Goal: Task Accomplishment & Management: Complete application form

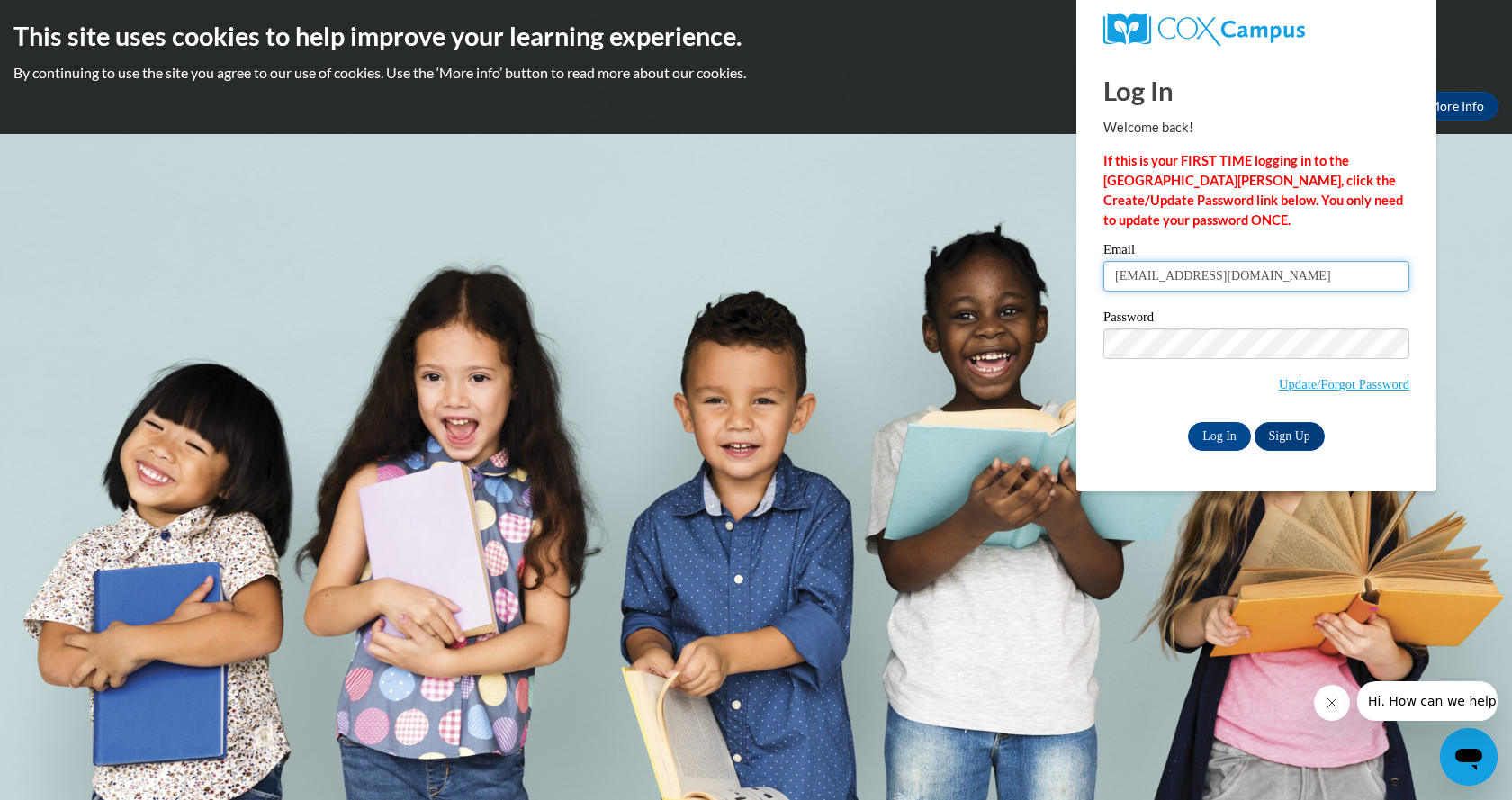
click at [1273, 276] on input "[EMAIL_ADDRESS][DOMAIN_NAME]" at bounding box center [1257, 276] width 306 height 31
type input "a"
click at [1147, 412] on div "Password Update/Forgot Password" at bounding box center [1257, 364] width 306 height 107
click at [1106, 273] on input "Email" at bounding box center [1257, 276] width 306 height 31
type input "[EMAIL_ADDRESS][DOMAIN_NAME]"
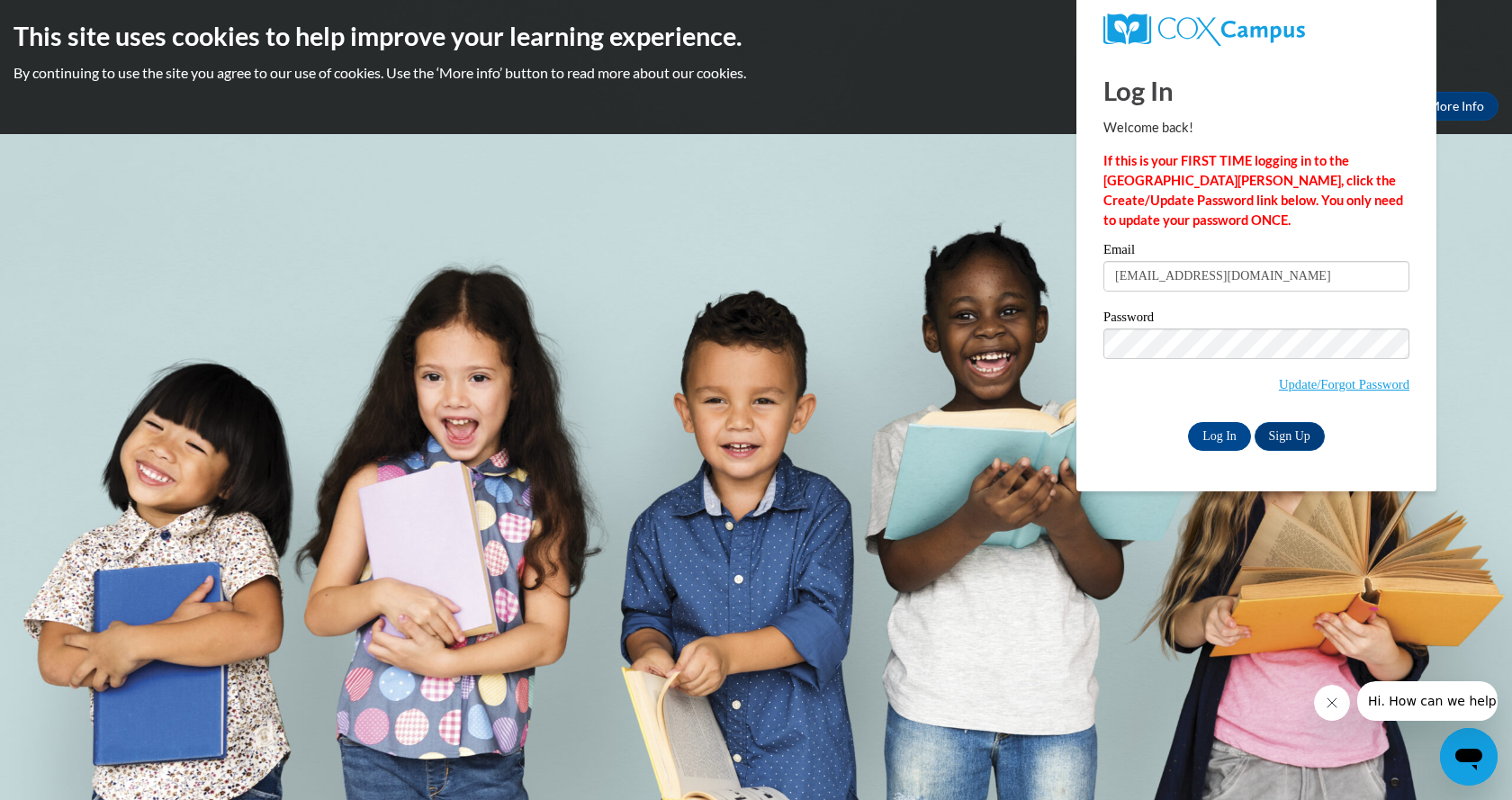
drag, startPoint x: 1455, startPoint y: 615, endPoint x: 1445, endPoint y: 623, distance: 12.8
click at [1453, 628] on body "This site uses cookies to help improve your learning experience. By continuing …" at bounding box center [756, 400] width 1512 height 800
click at [1229, 443] on input "Log In" at bounding box center [1219, 436] width 63 height 29
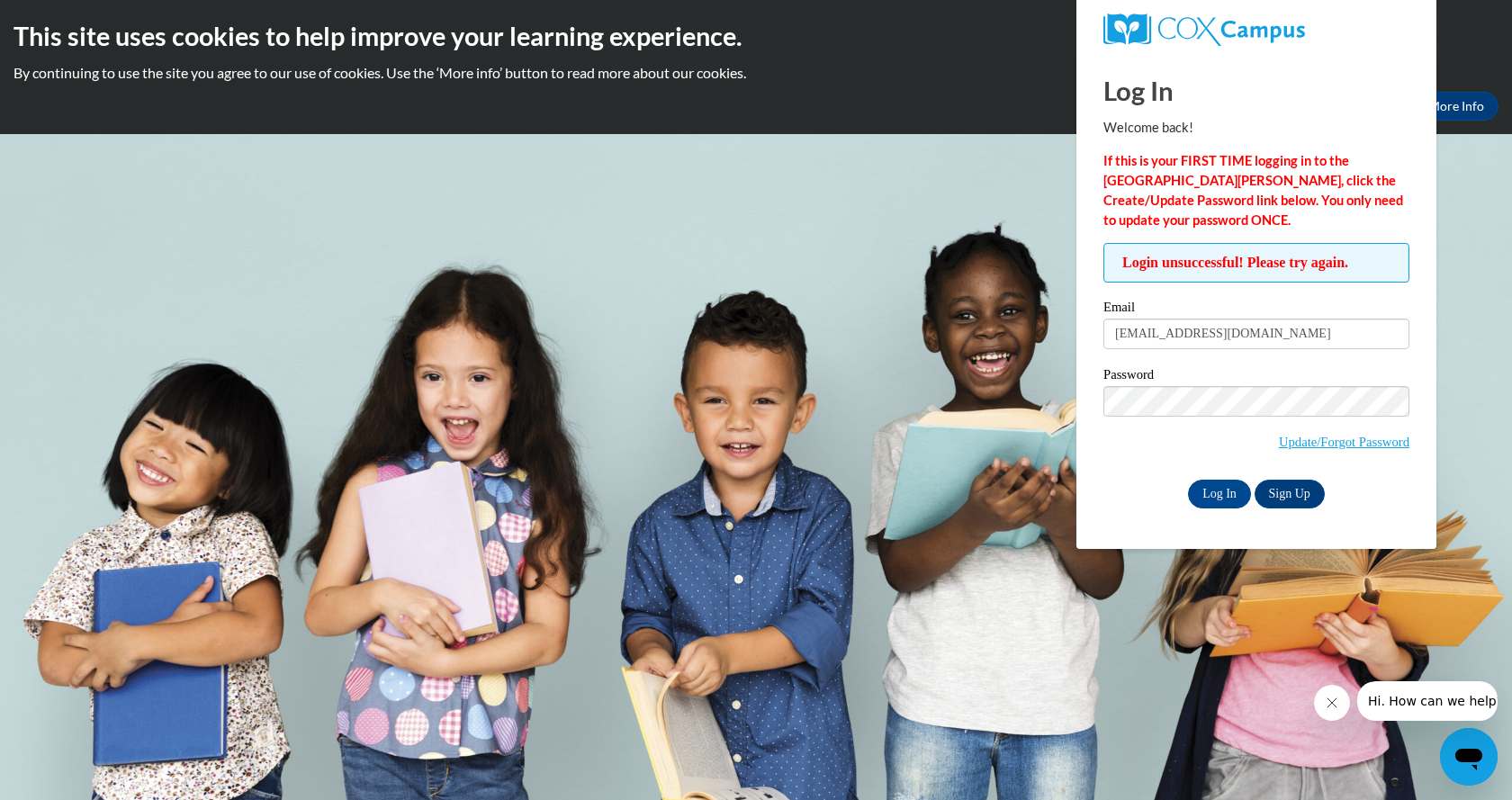
click at [1081, 691] on body "This site uses cookies to help improve your learning experience. By continuing …" at bounding box center [756, 400] width 1512 height 800
click at [1232, 496] on input "Log In" at bounding box center [1219, 494] width 63 height 29
click at [1269, 327] on input "SJONES@SWGACAC.COM" at bounding box center [1257, 334] width 306 height 31
type input "S"
type input "[EMAIL_ADDRESS][DOMAIN_NAME]"
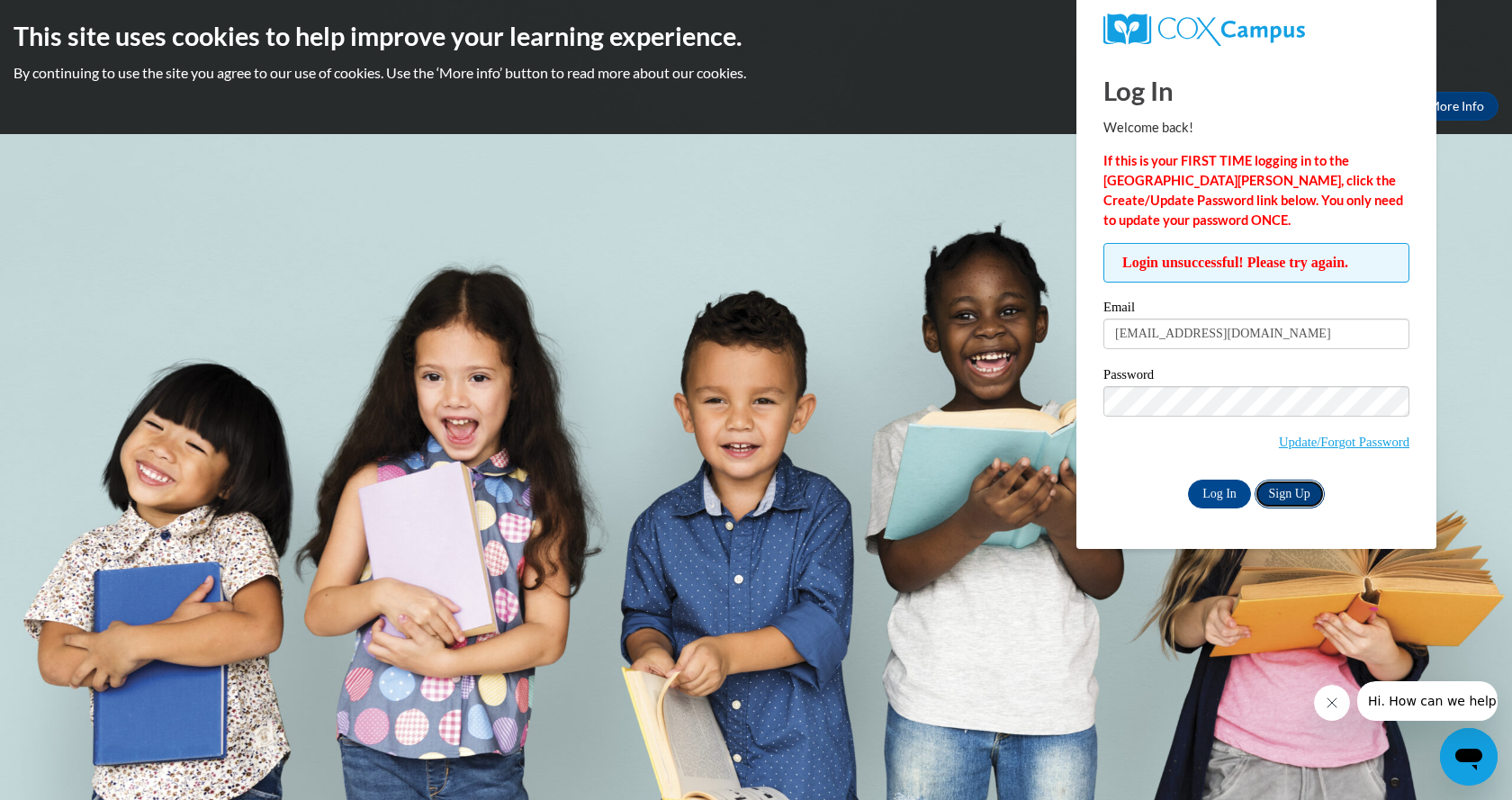
click at [1293, 496] on link "Sign Up" at bounding box center [1289, 494] width 70 height 29
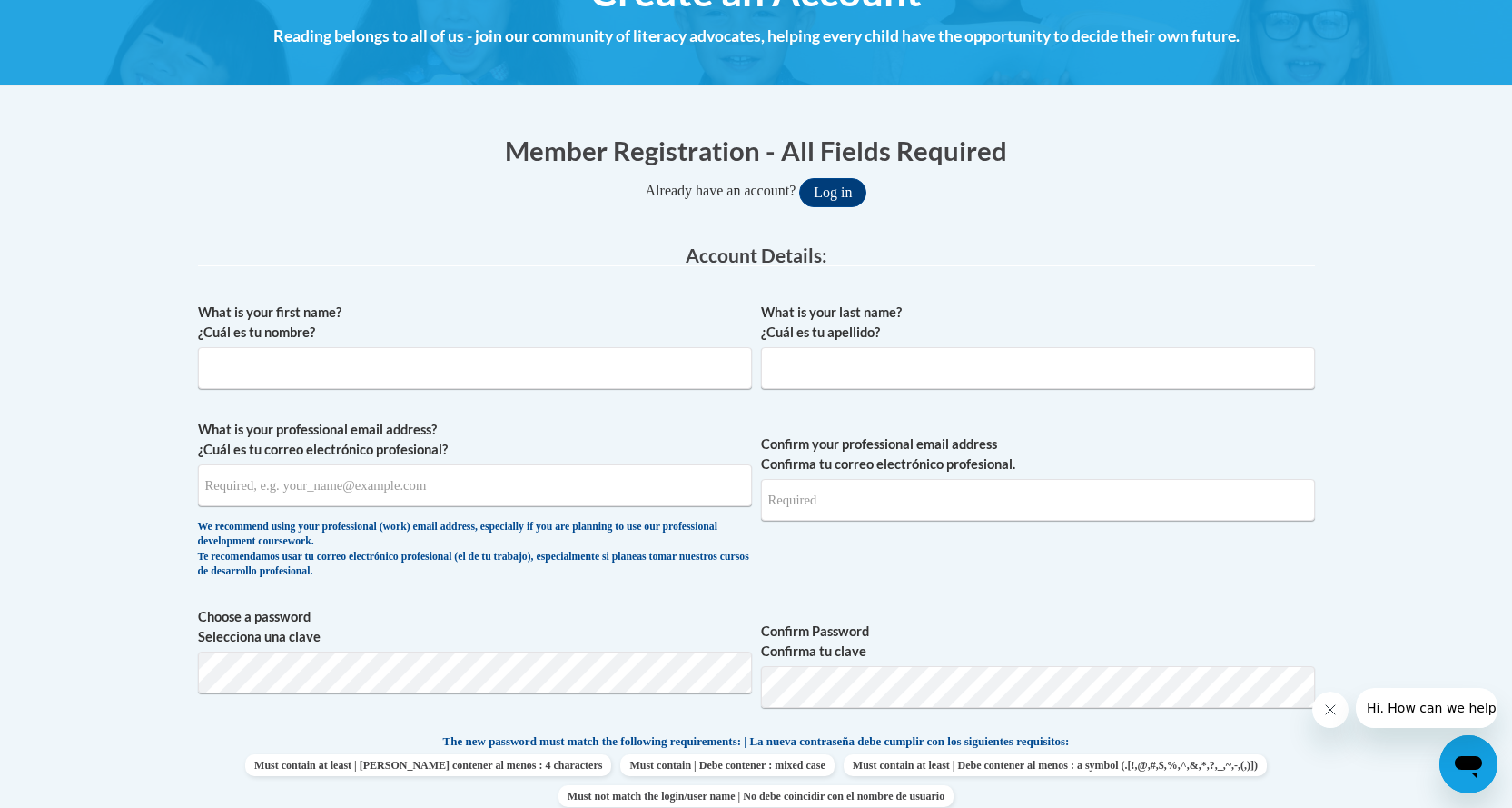
scroll to position [364, 0]
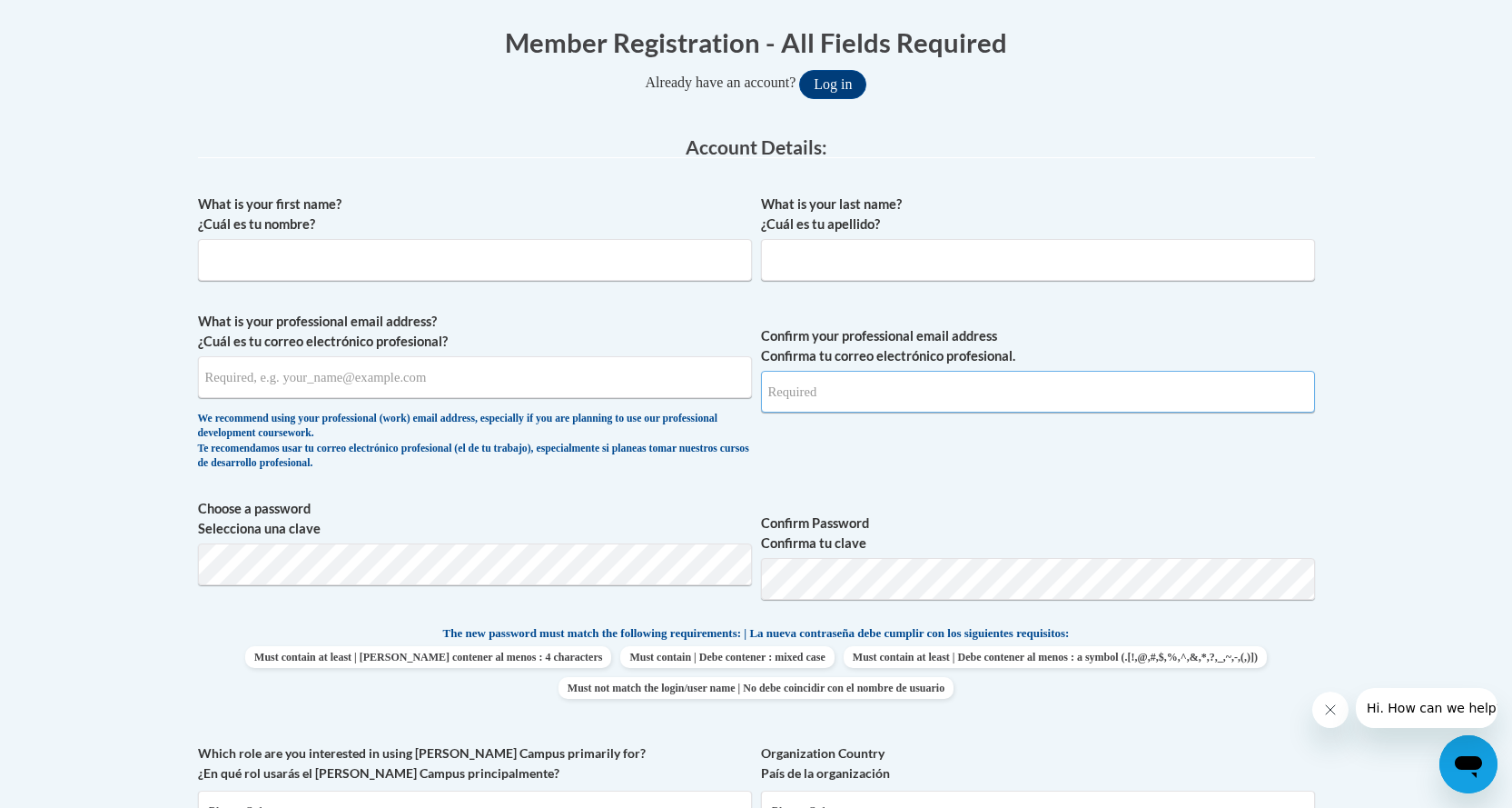
type input "[EMAIL_ADDRESS][DOMAIN_NAME]"
click at [212, 263] on input "What is your first name? ¿Cuál es tu nombre?" at bounding box center [475, 260] width 554 height 41
type input "Sharon"
drag, startPoint x: 764, startPoint y: 265, endPoint x: 756, endPoint y: 263, distance: 8.2
click at [762, 263] on input "What is your last name? ¿Cuál es tu apellido?" at bounding box center [1037, 260] width 554 height 41
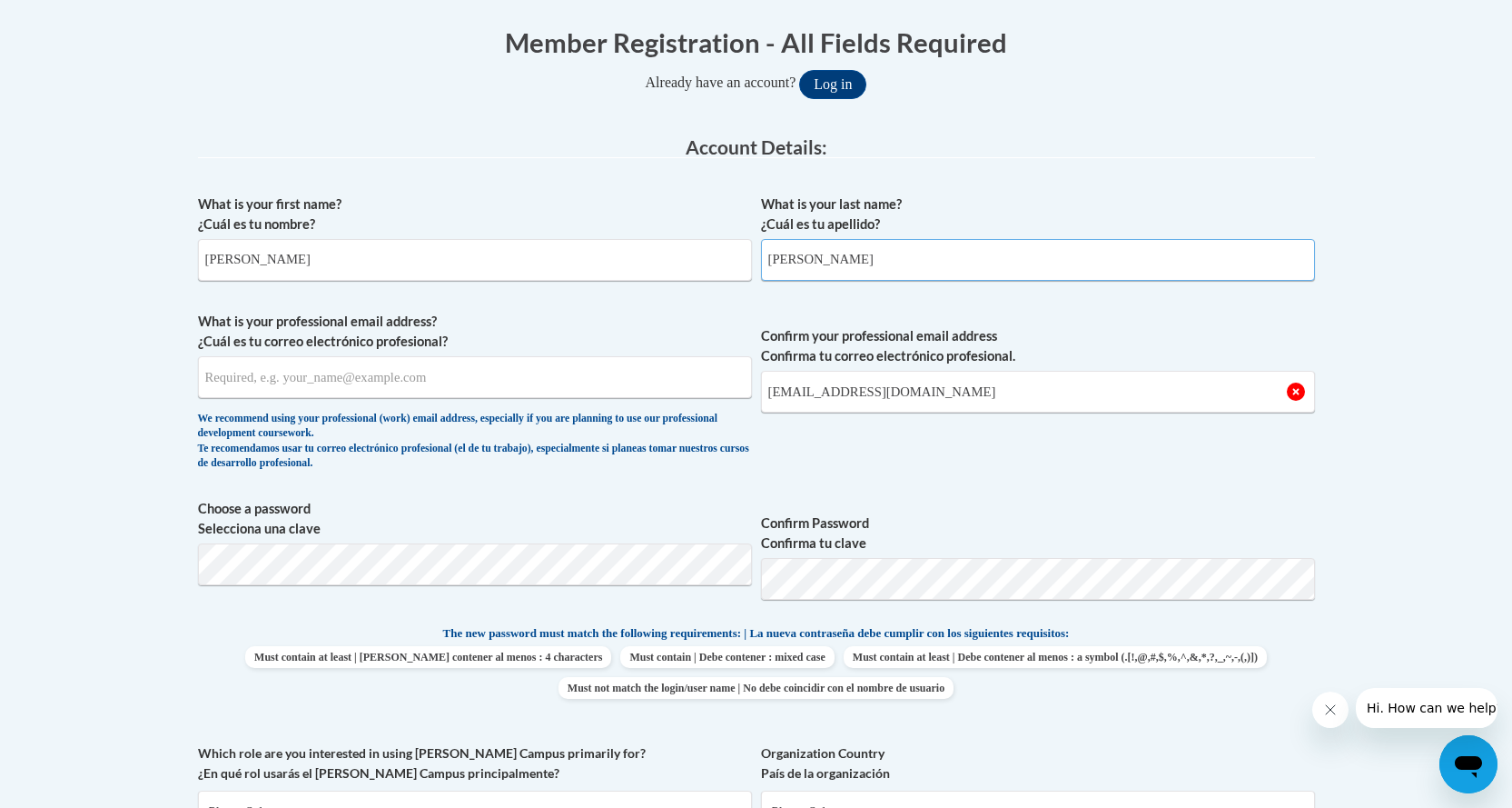
type input "Jones"
click at [211, 380] on input "What is your professional email address? ¿Cuál es tu correo electrónico profesi…" at bounding box center [475, 376] width 554 height 41
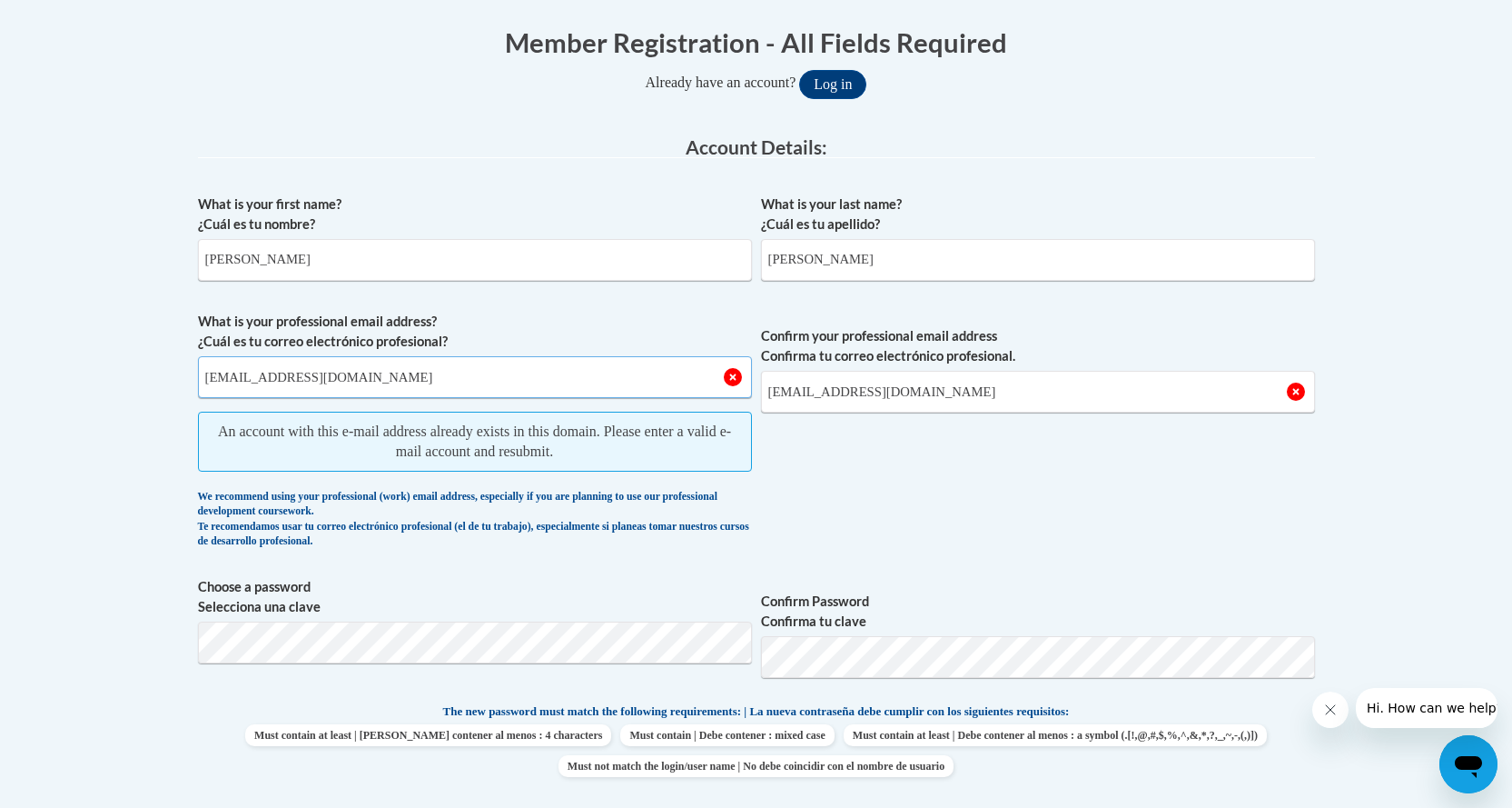
type input "Sjones@swgacac.com"
click at [932, 393] on input "[EMAIL_ADDRESS][DOMAIN_NAME]" at bounding box center [1037, 391] width 554 height 41
type input "a"
click at [775, 392] on input "Confirm your professional email address Confirma tu correo electrónico profesio…" at bounding box center [1037, 391] width 554 height 41
click at [769, 395] on input "Confirm your professional email address Confirma tu correo electrónico profesio…" at bounding box center [1037, 391] width 554 height 41
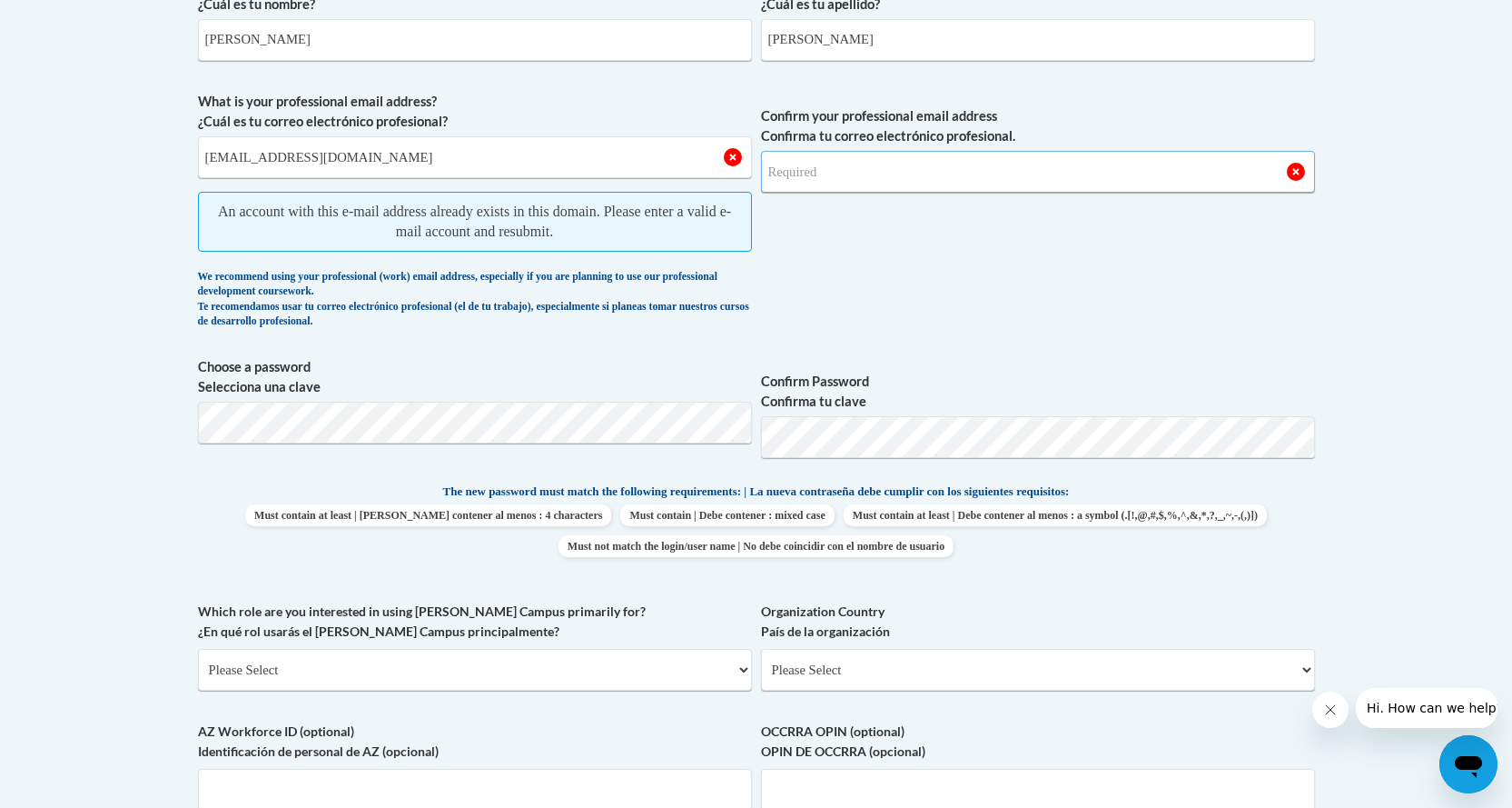
scroll to position [636, 0]
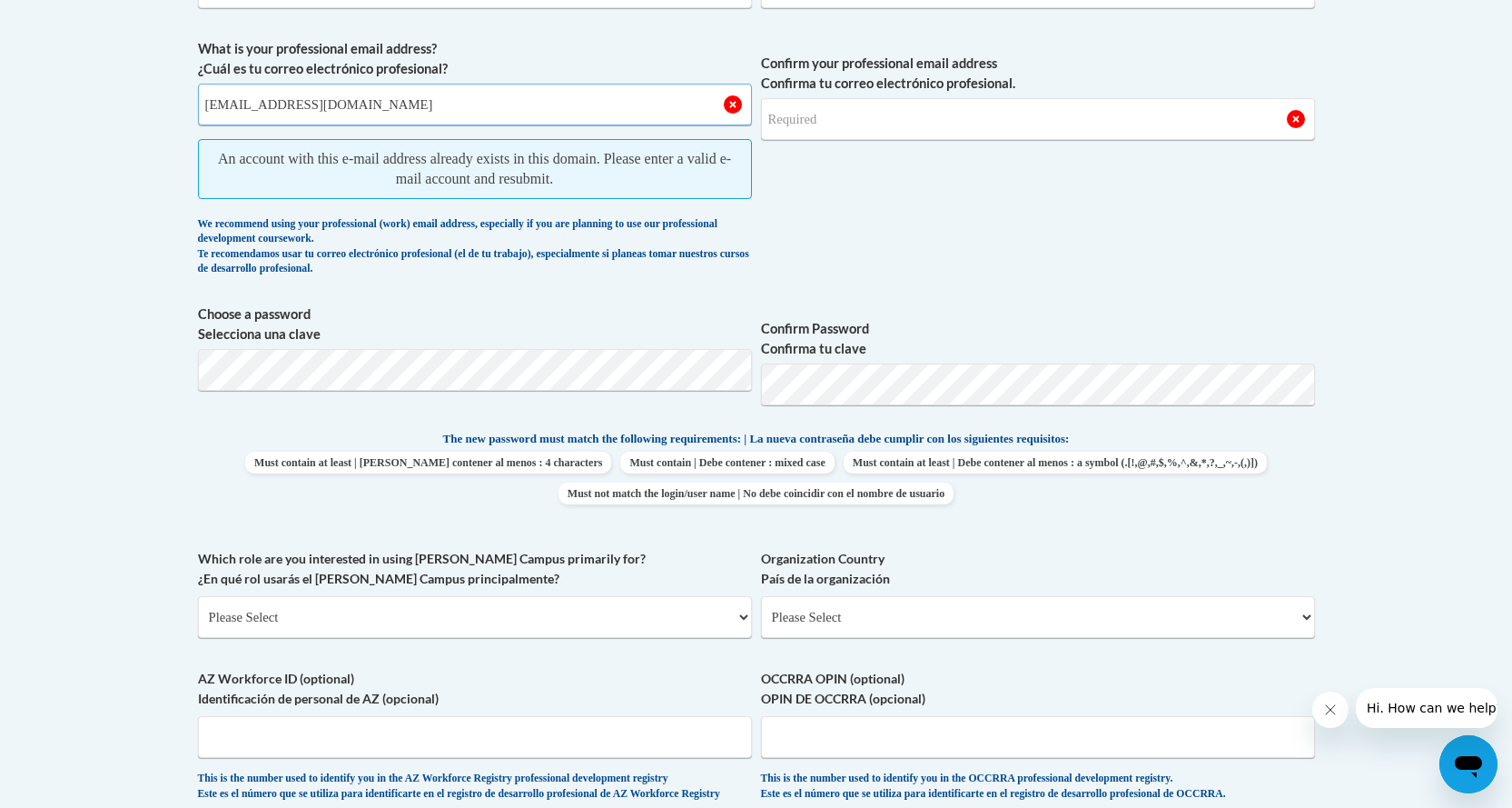
click at [737, 110] on input "Sjones@swgacac.com" at bounding box center [475, 104] width 554 height 41
click at [733, 115] on input "Sjones@swgacac.com" at bounding box center [475, 104] width 554 height 41
click at [336, 105] on input "Sjones@swgacac.com" at bounding box center [475, 104] width 554 height 41
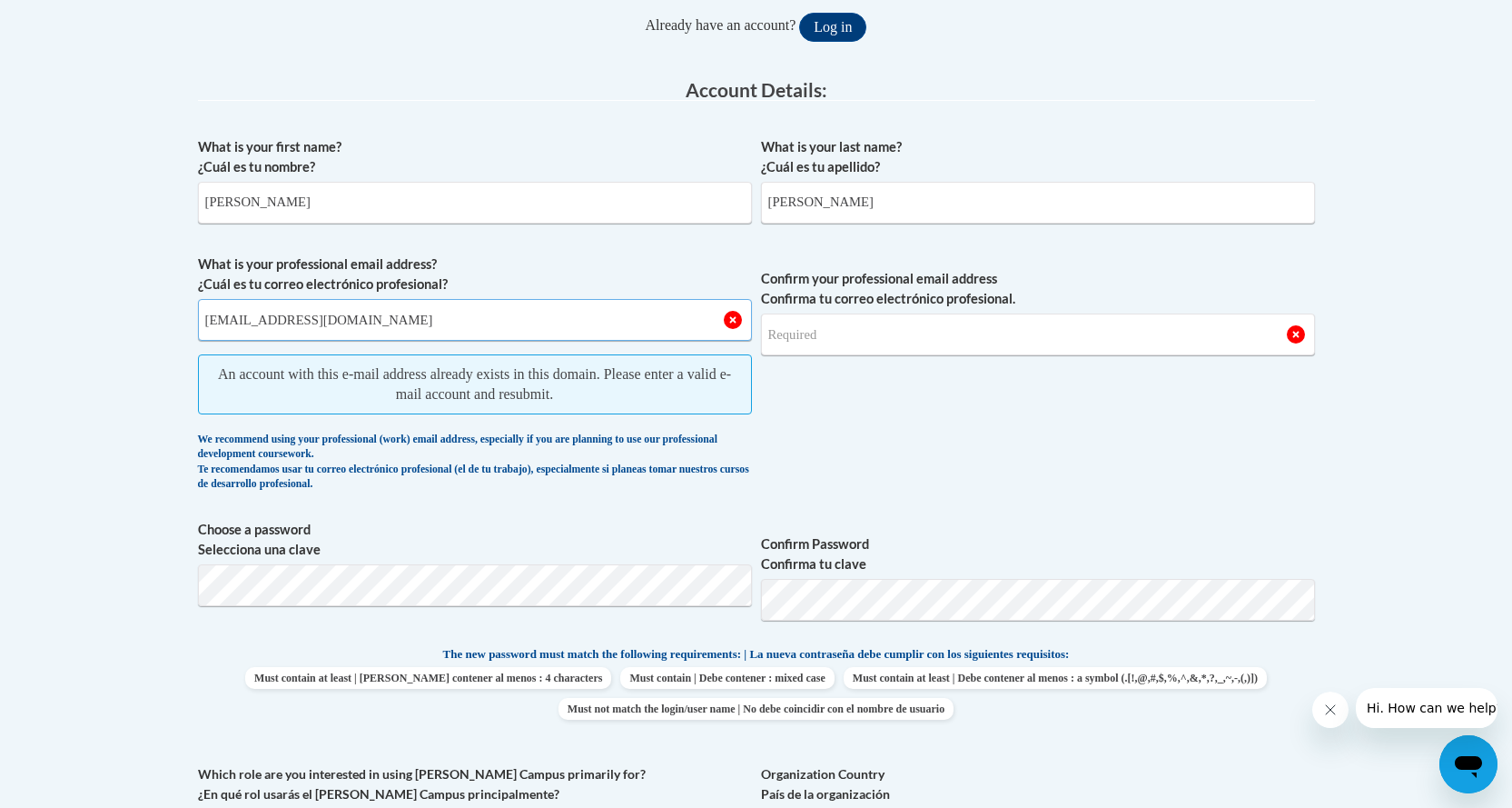
scroll to position [364, 0]
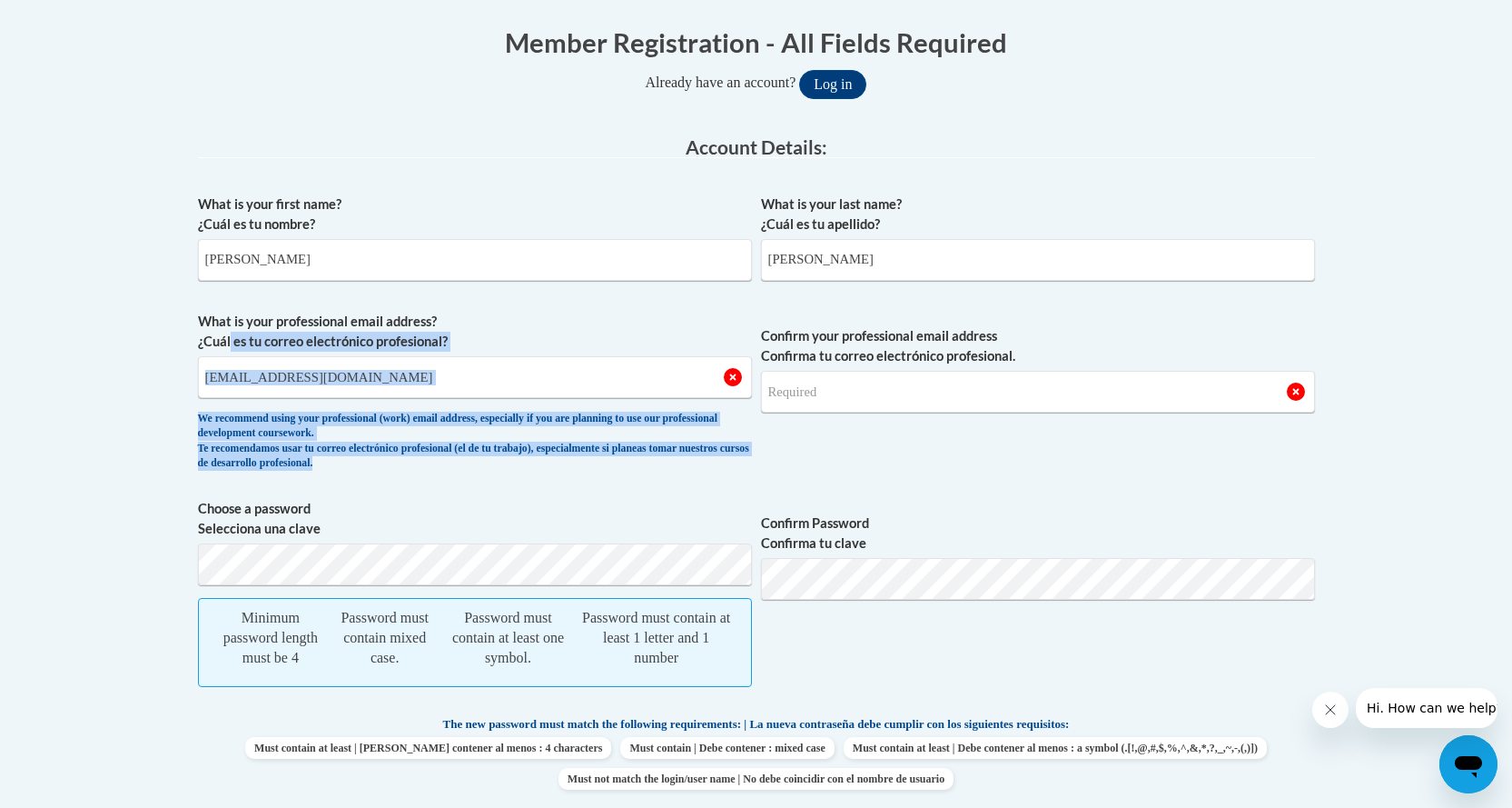
drag, startPoint x: 621, startPoint y: 466, endPoint x: 221, endPoint y: 330, distance: 422.5
click at [224, 335] on span "What is your professional email address? ¿Cuál es tu correo electrónico profesi…" at bounding box center [475, 396] width 554 height 168
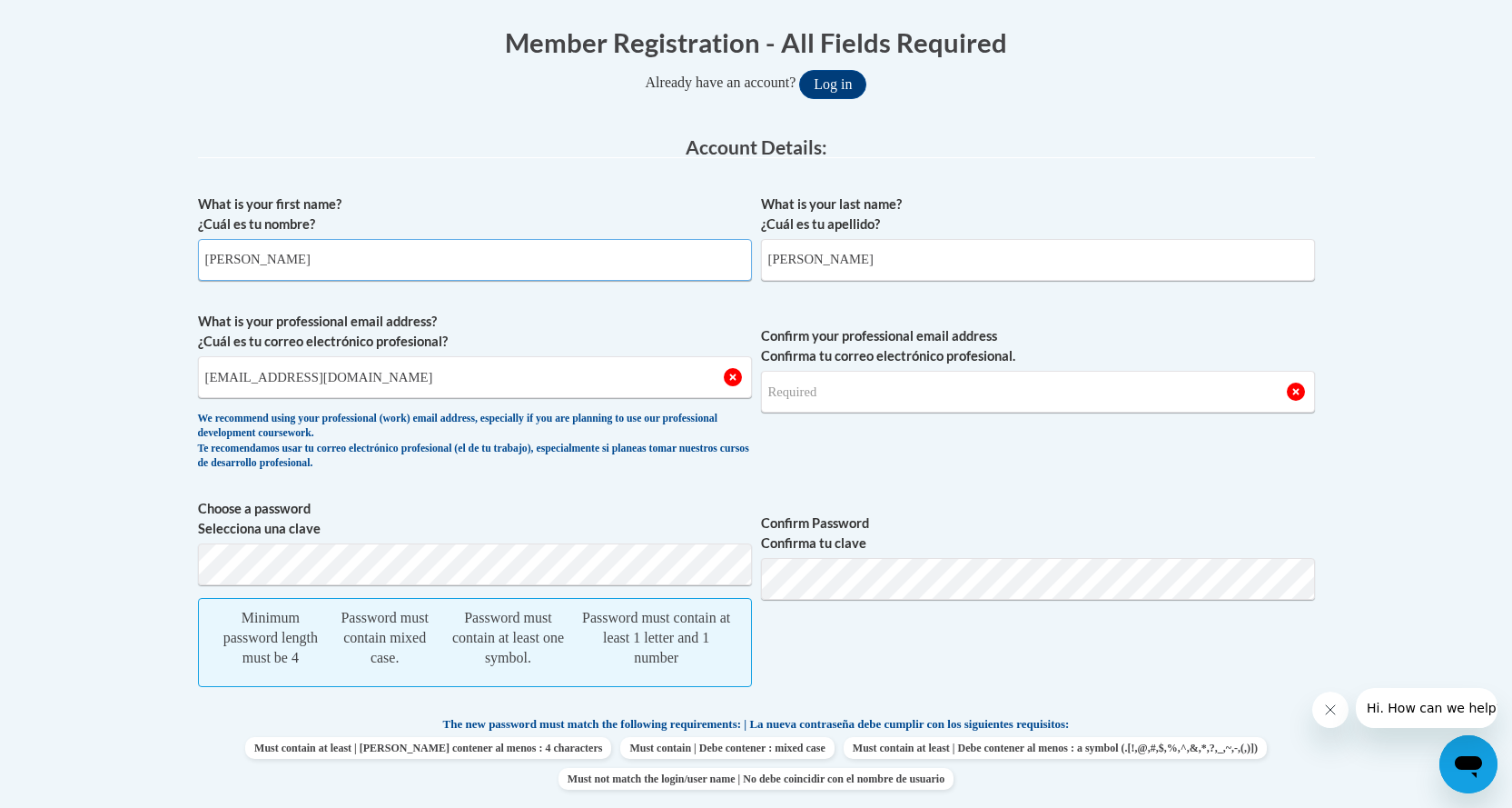
click at [295, 280] on input "Sharon" at bounding box center [475, 260] width 554 height 41
type input "S"
click at [798, 257] on input "Jones" at bounding box center [1037, 260] width 554 height 41
type input "J"
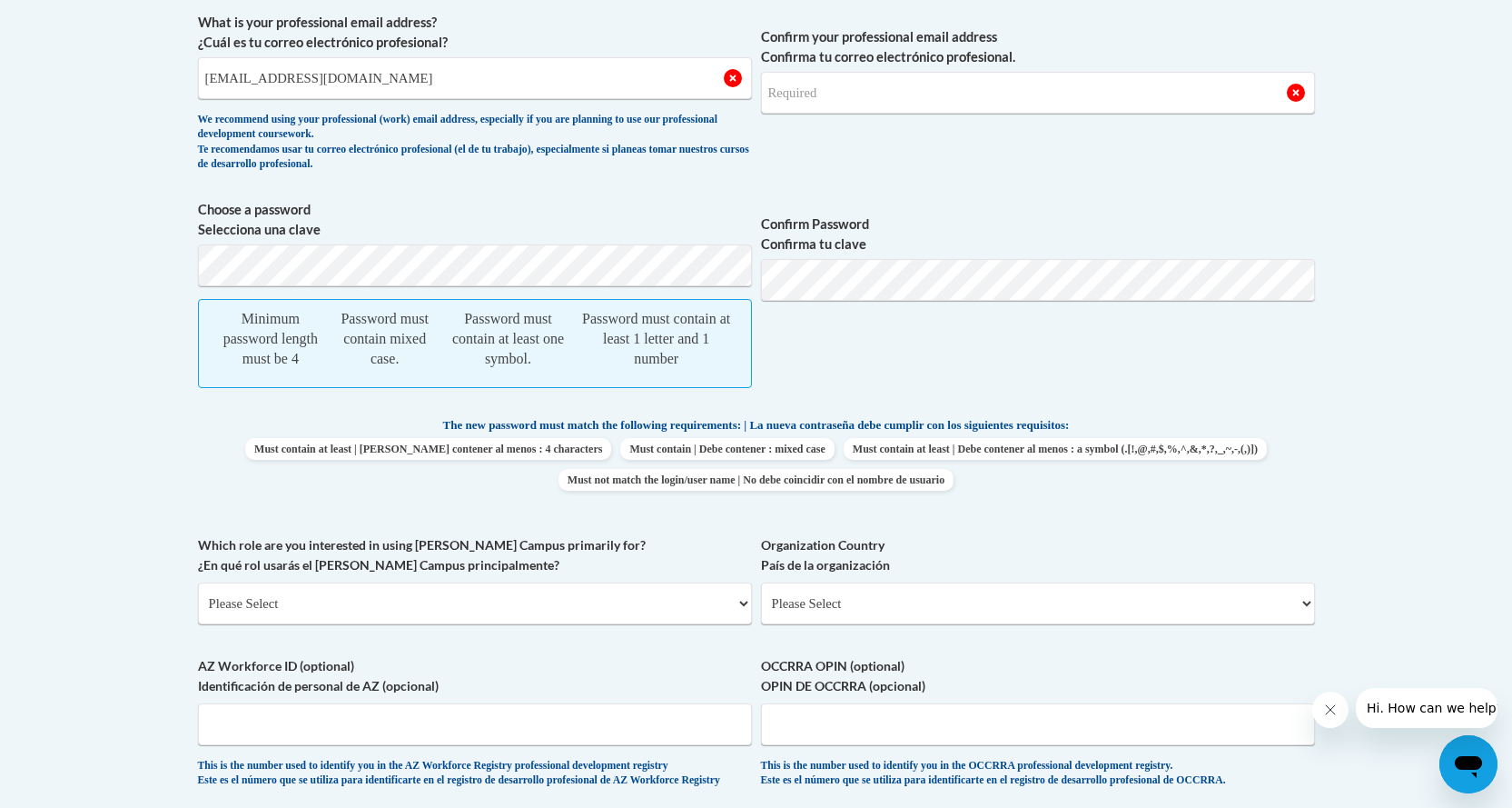
scroll to position [636, 0]
